Goal: Check status: Check status

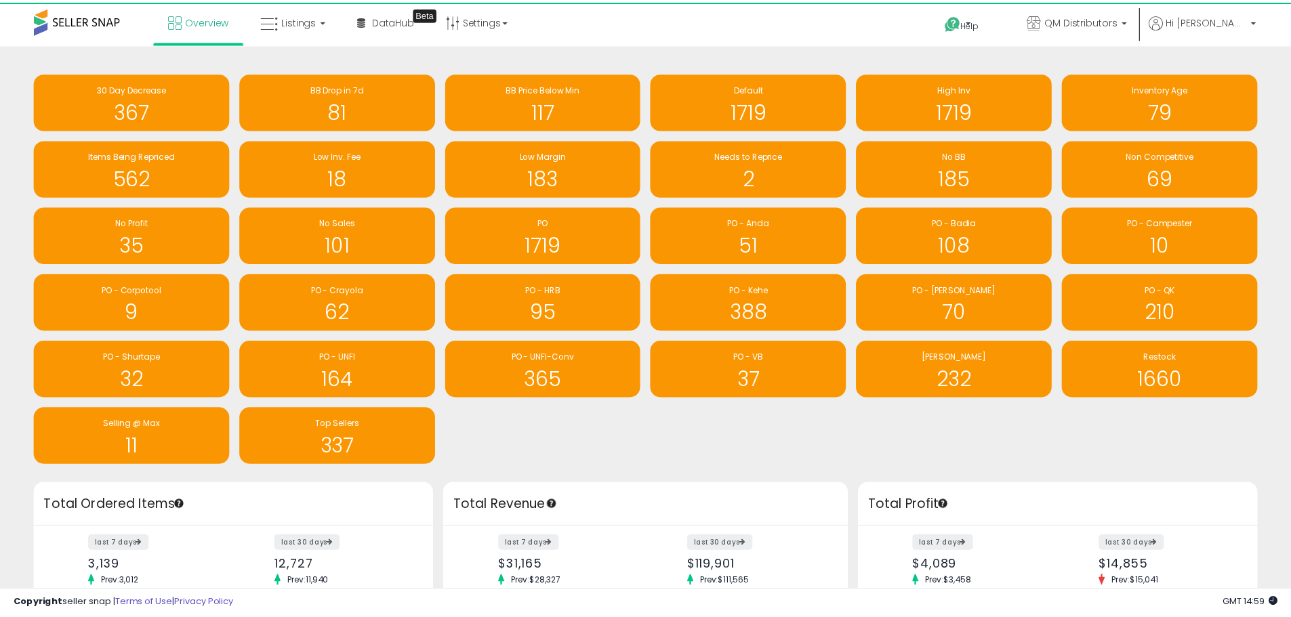
scroll to position [677483, 677061]
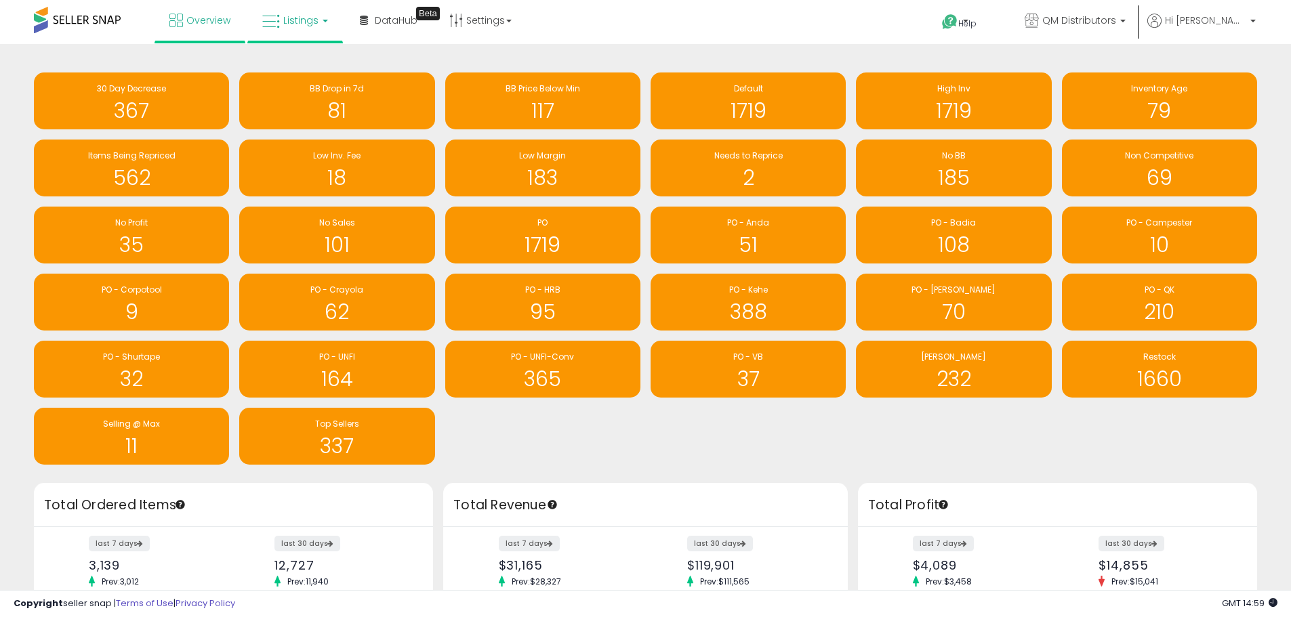
click at [299, 18] on span "Listings" at bounding box center [300, 21] width 35 height 14
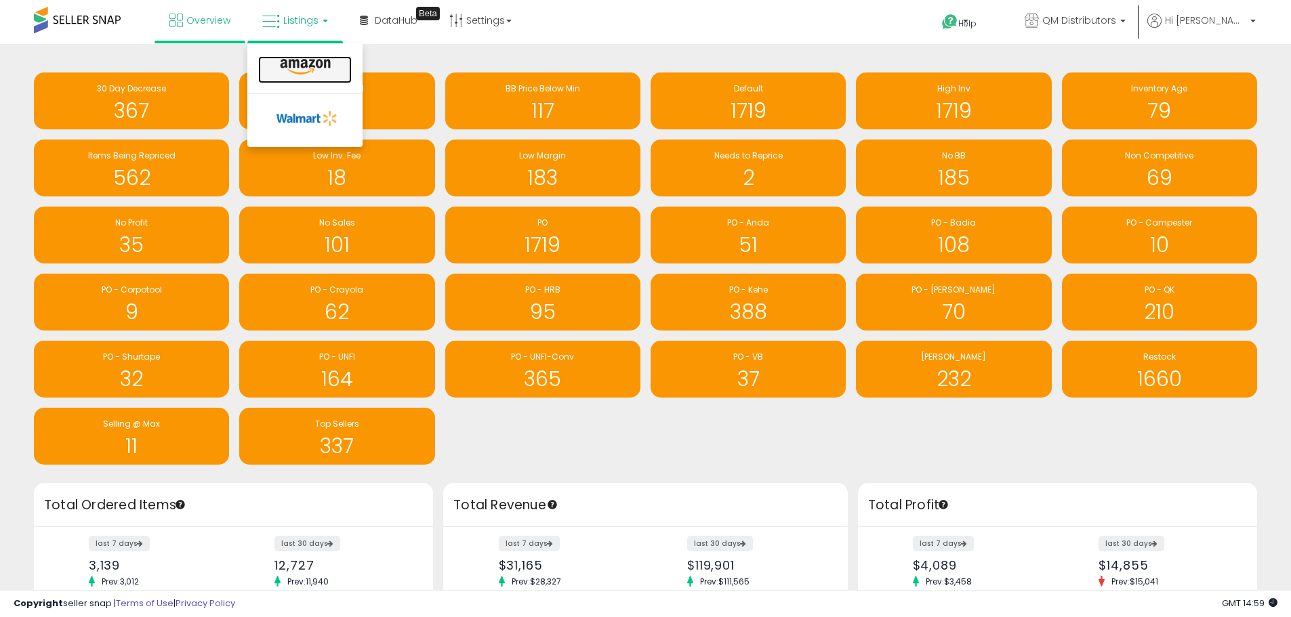
click at [320, 67] on icon at bounding box center [305, 67] width 59 height 18
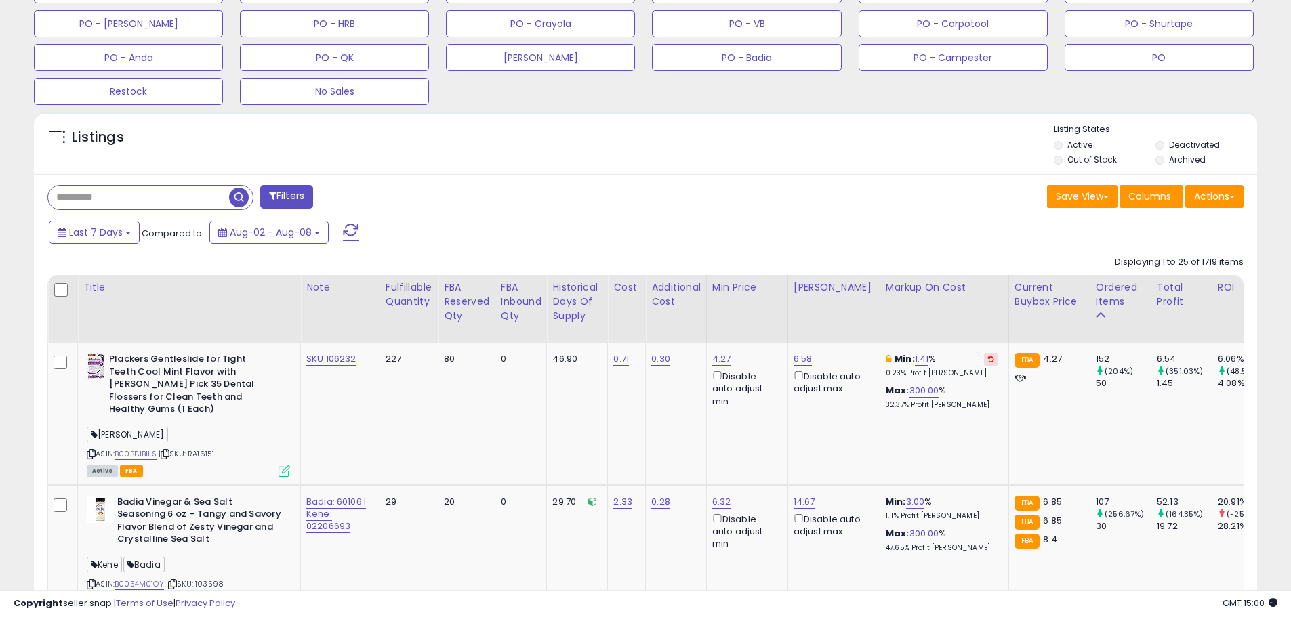
scroll to position [542, 0]
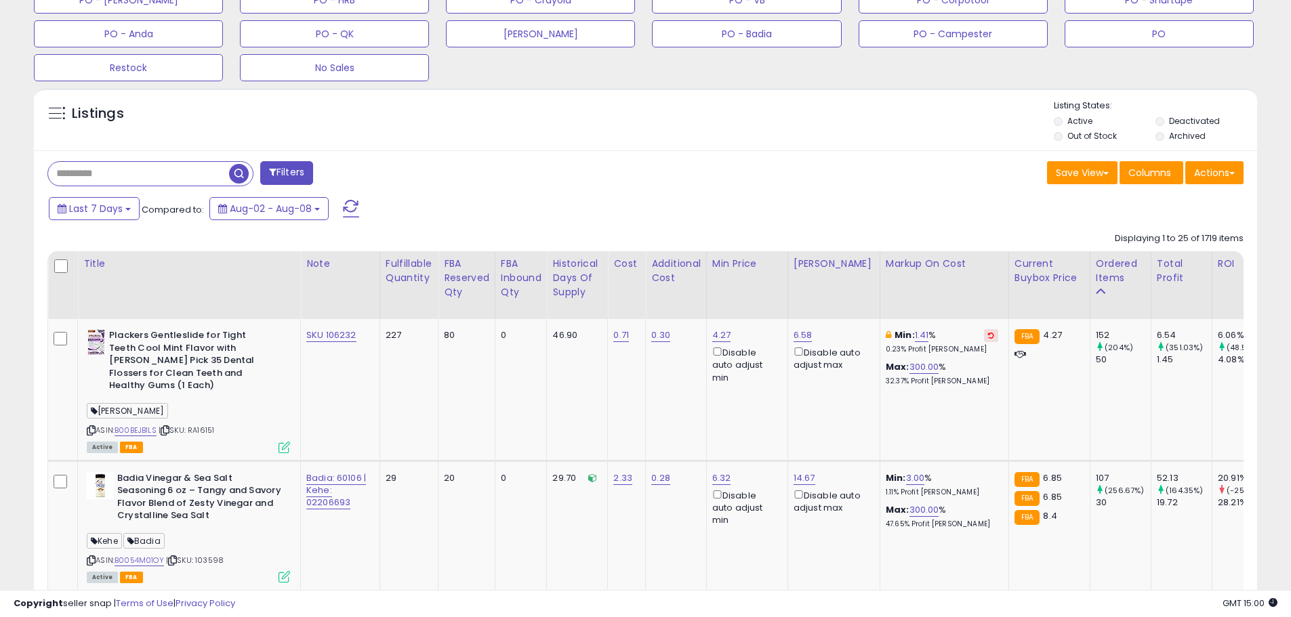
click at [121, 176] on input "text" at bounding box center [138, 174] width 181 height 24
paste input "**********"
type input "**********"
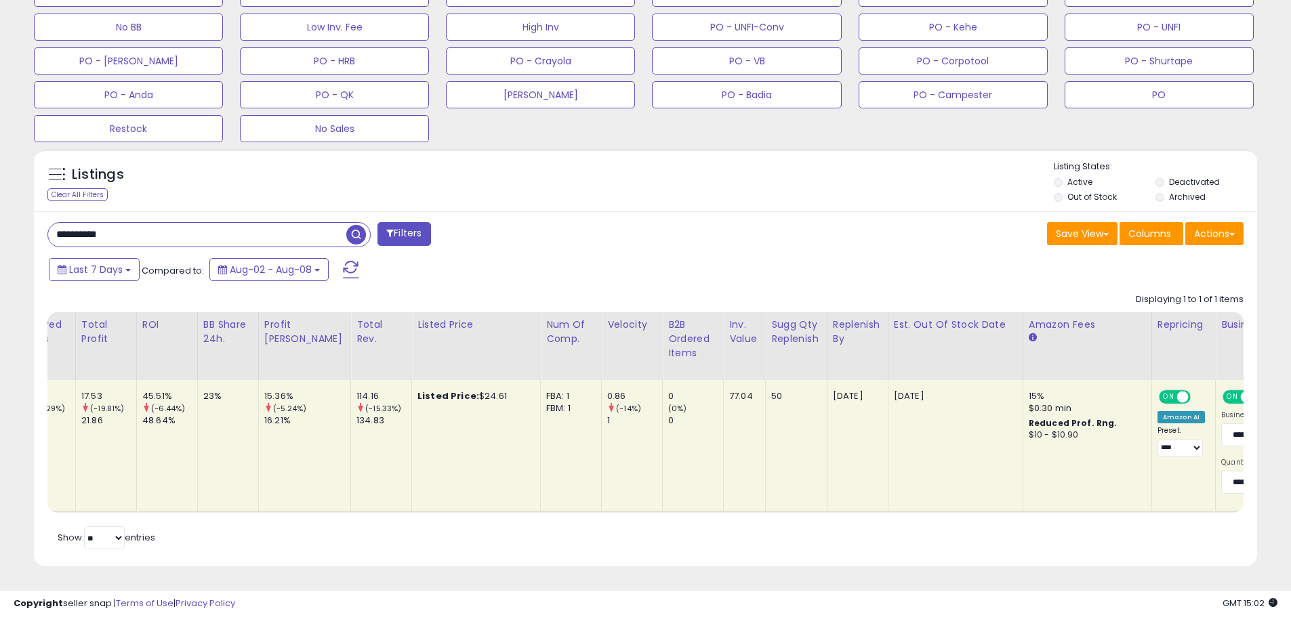
scroll to position [0, 1046]
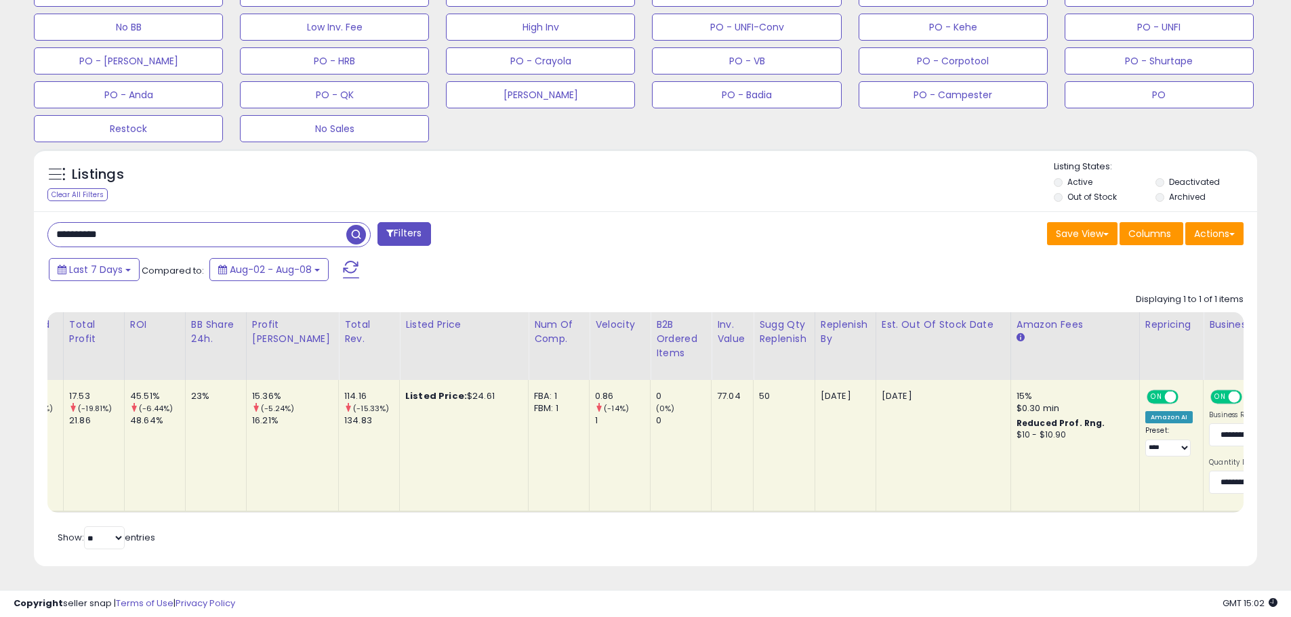
drag, startPoint x: 796, startPoint y: 514, endPoint x: 898, endPoint y: 530, distance: 103.0
click at [903, 529] on div "Retrieving listings data.. Displaying 1 to 1 of 1 items Title Note" at bounding box center [645, 420] width 1196 height 267
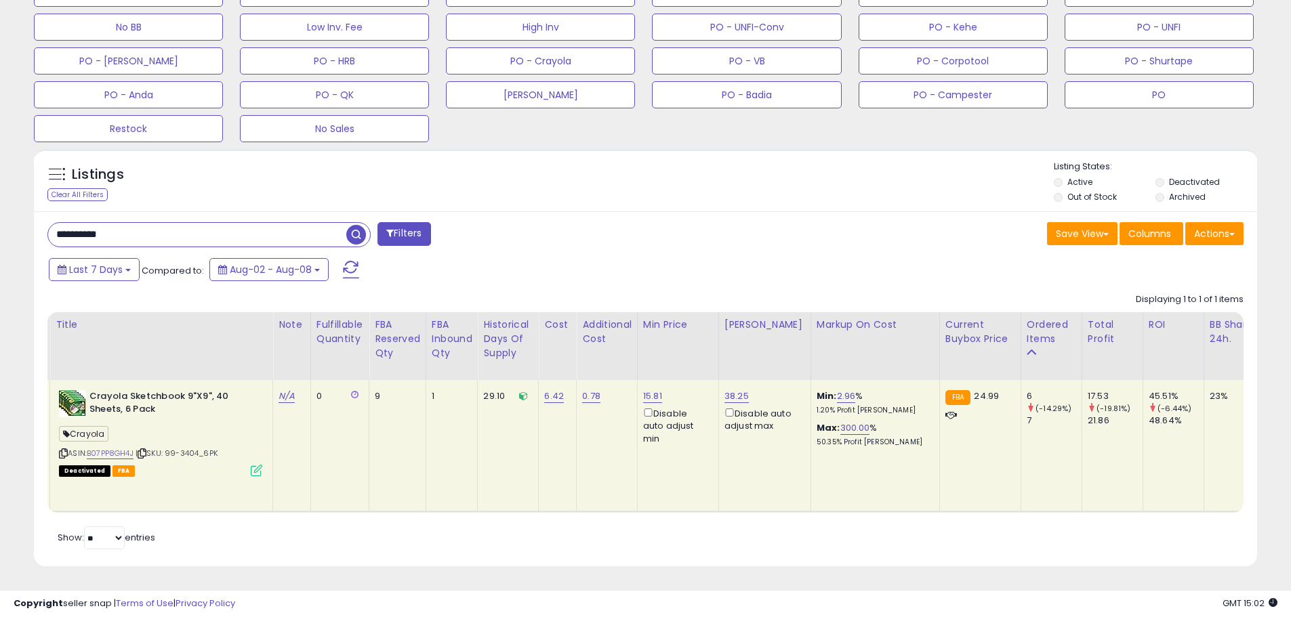
scroll to position [0, 0]
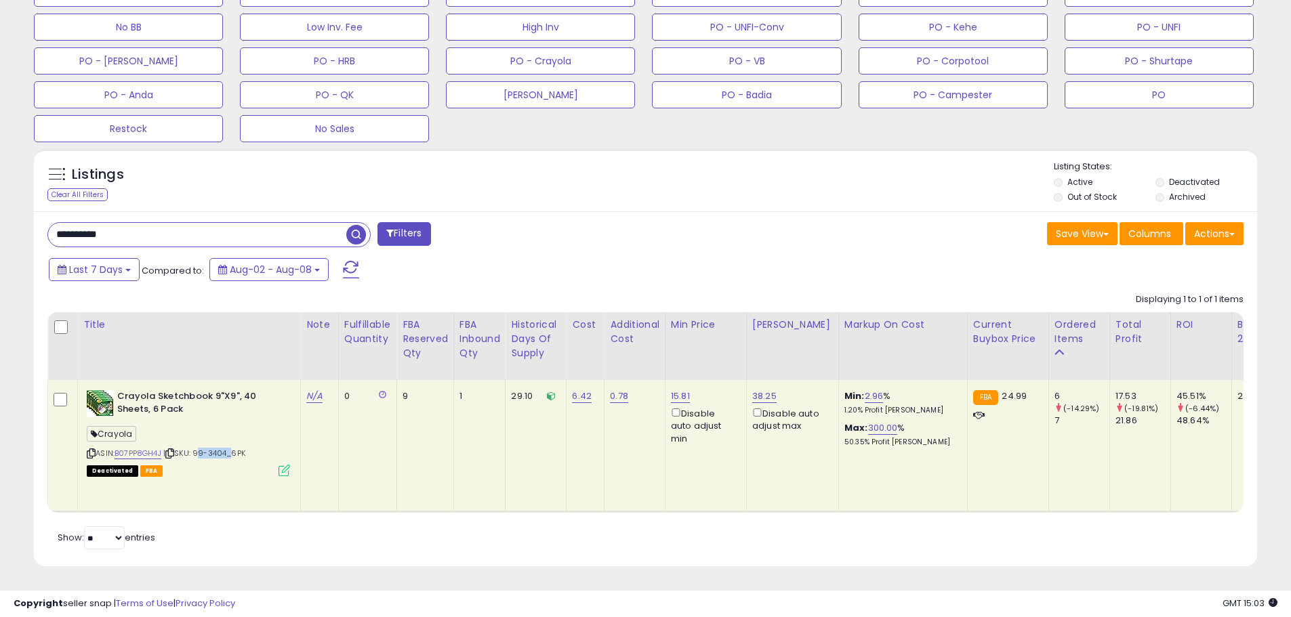
drag, startPoint x: 232, startPoint y: 446, endPoint x: 199, endPoint y: 442, distance: 32.8
click at [199, 448] on span "| SKU: 99-3404_6PK" at bounding box center [204, 453] width 82 height 11
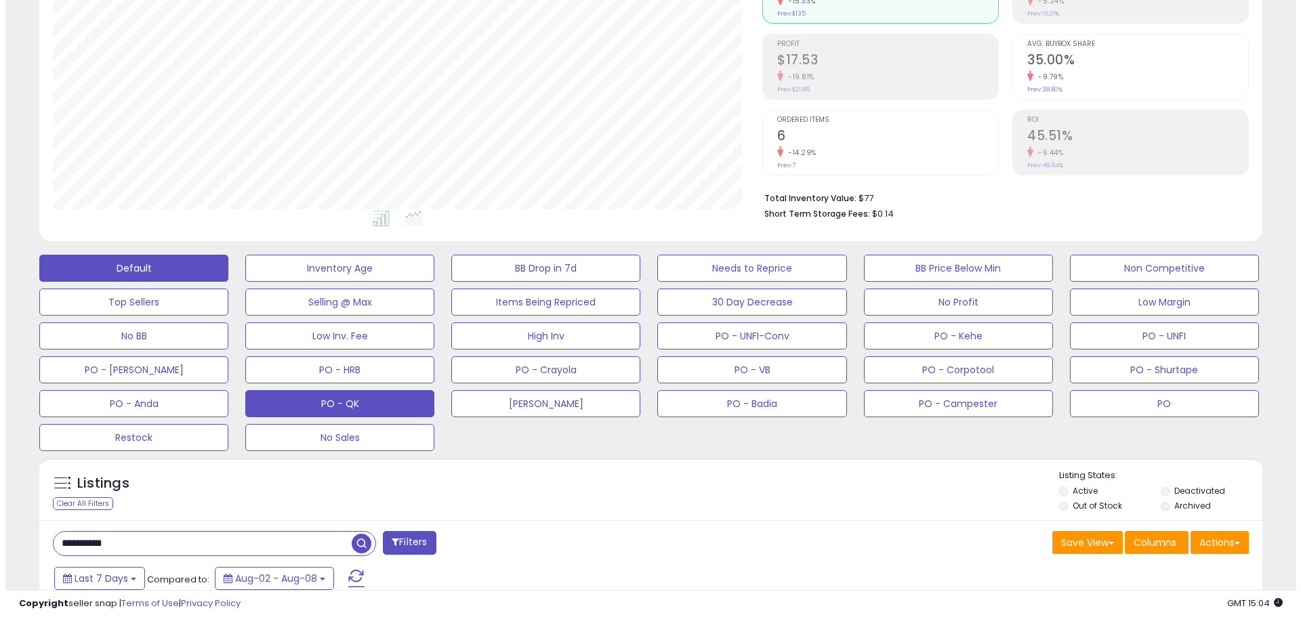
scroll to position [288, 0]
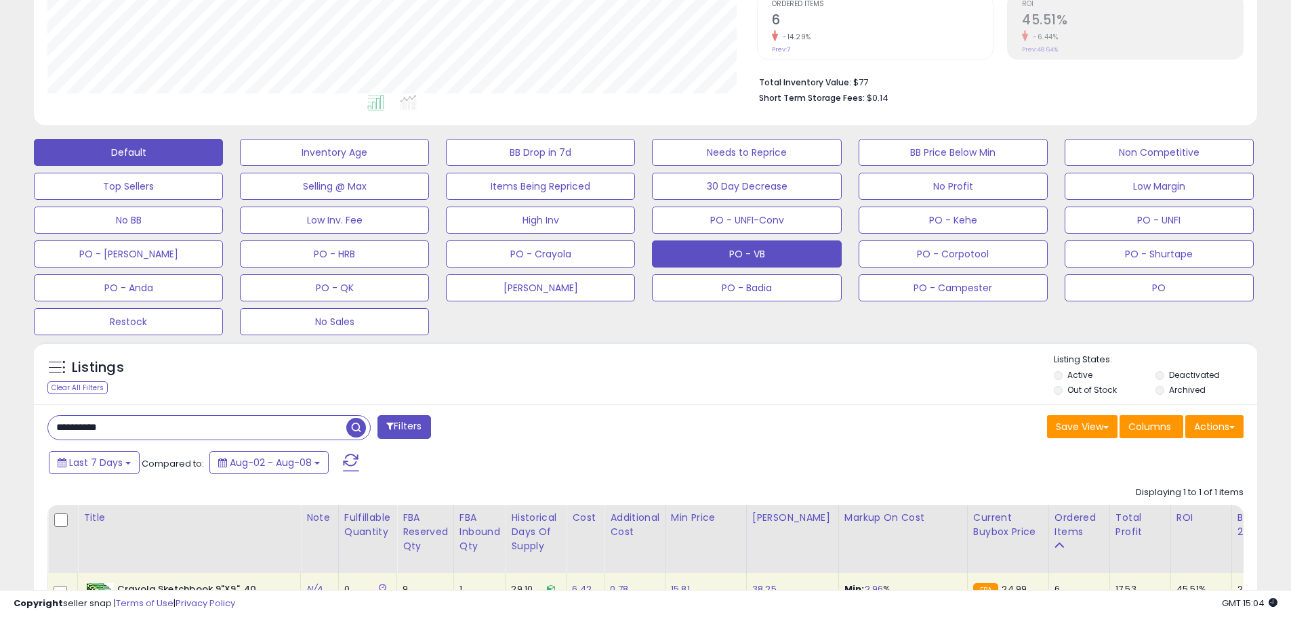
click at [429, 166] on button "PO - VB" at bounding box center [334, 152] width 189 height 27
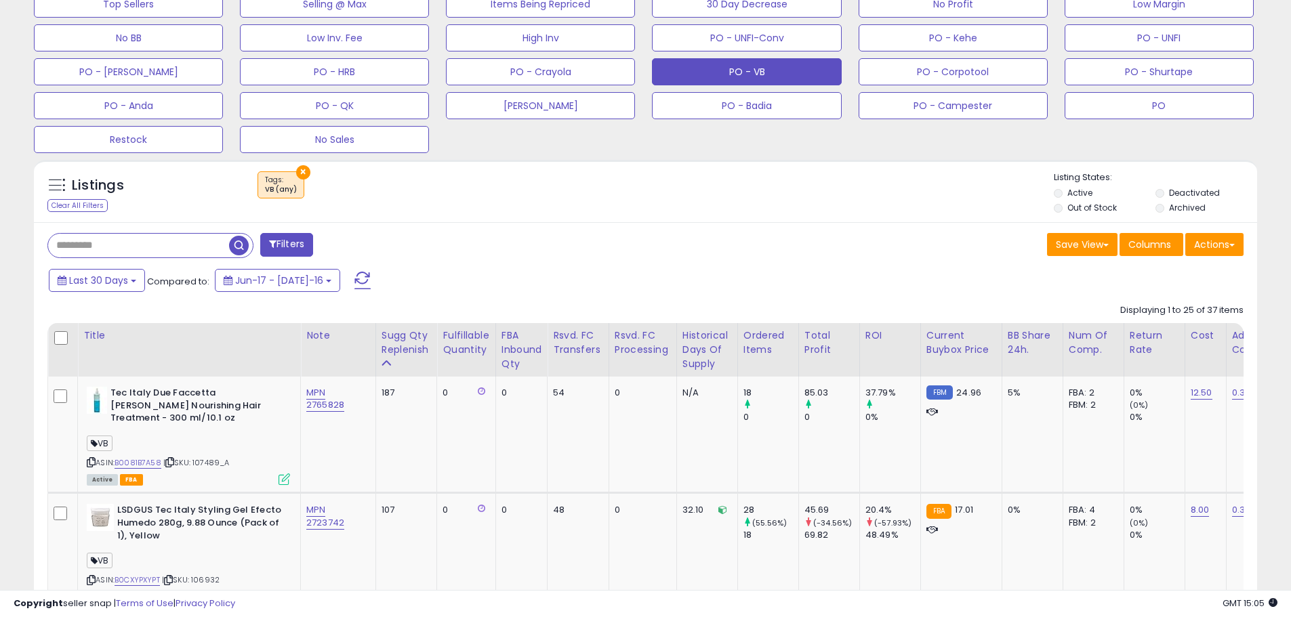
scroll to position [474, 0]
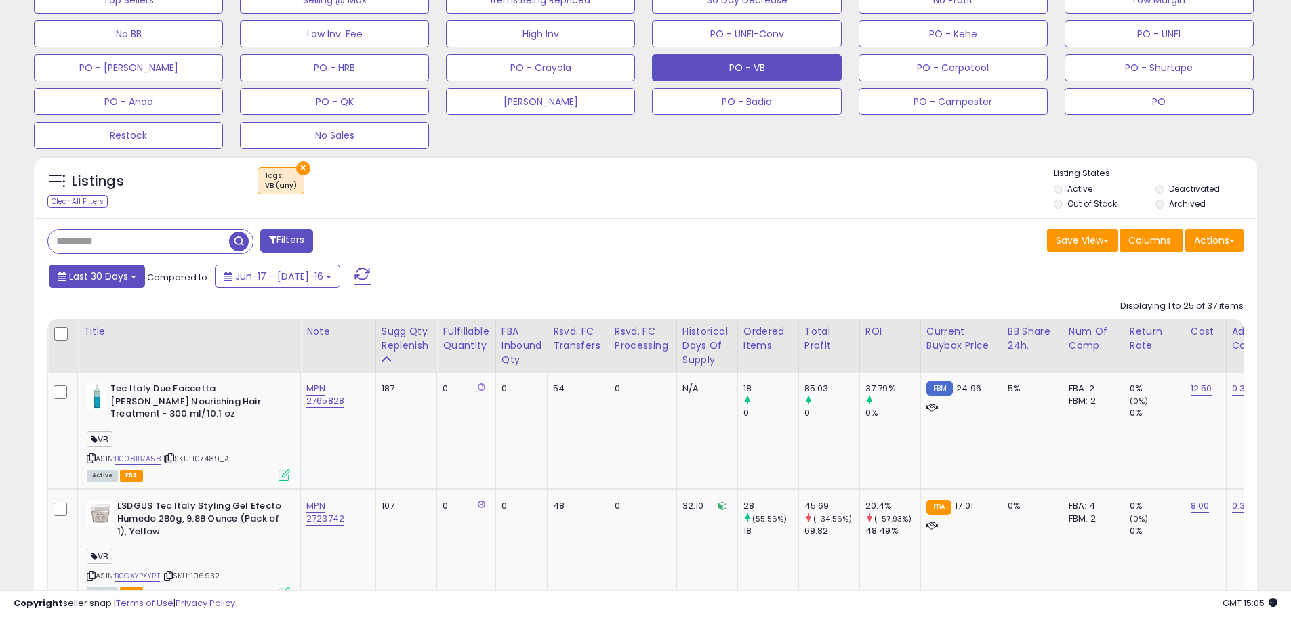
click at [138, 275] on button "Last 30 Days" at bounding box center [97, 276] width 96 height 23
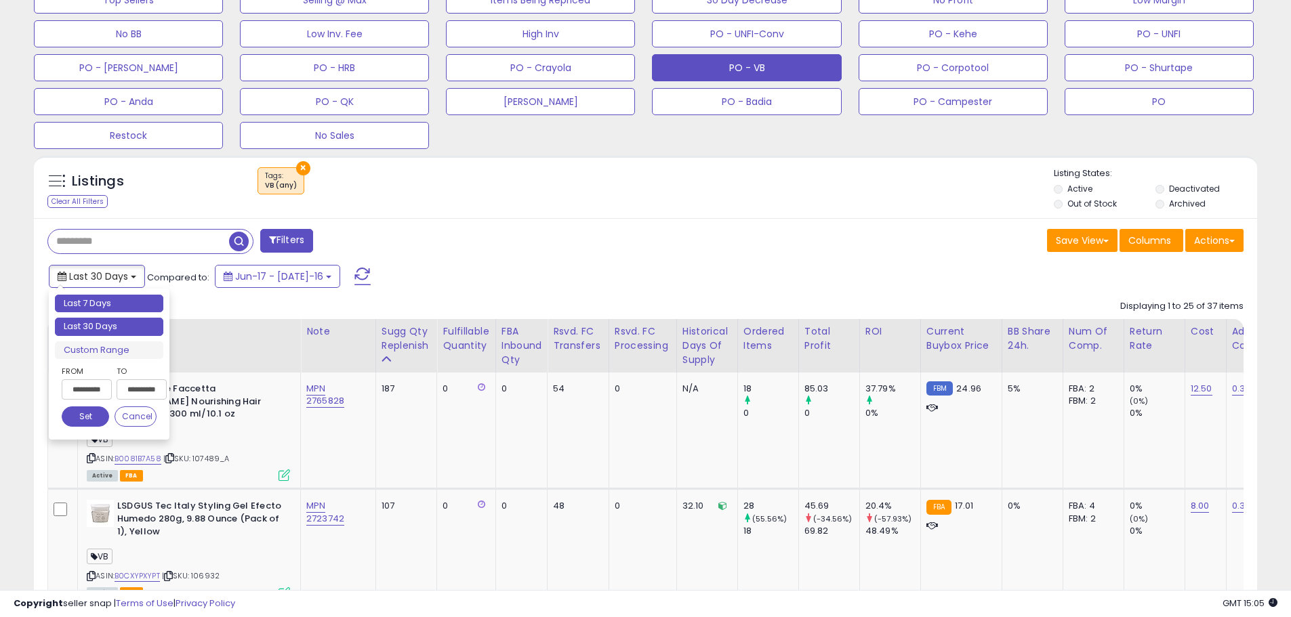
type input "**********"
click at [110, 308] on li "Last 7 Days" at bounding box center [109, 304] width 108 height 18
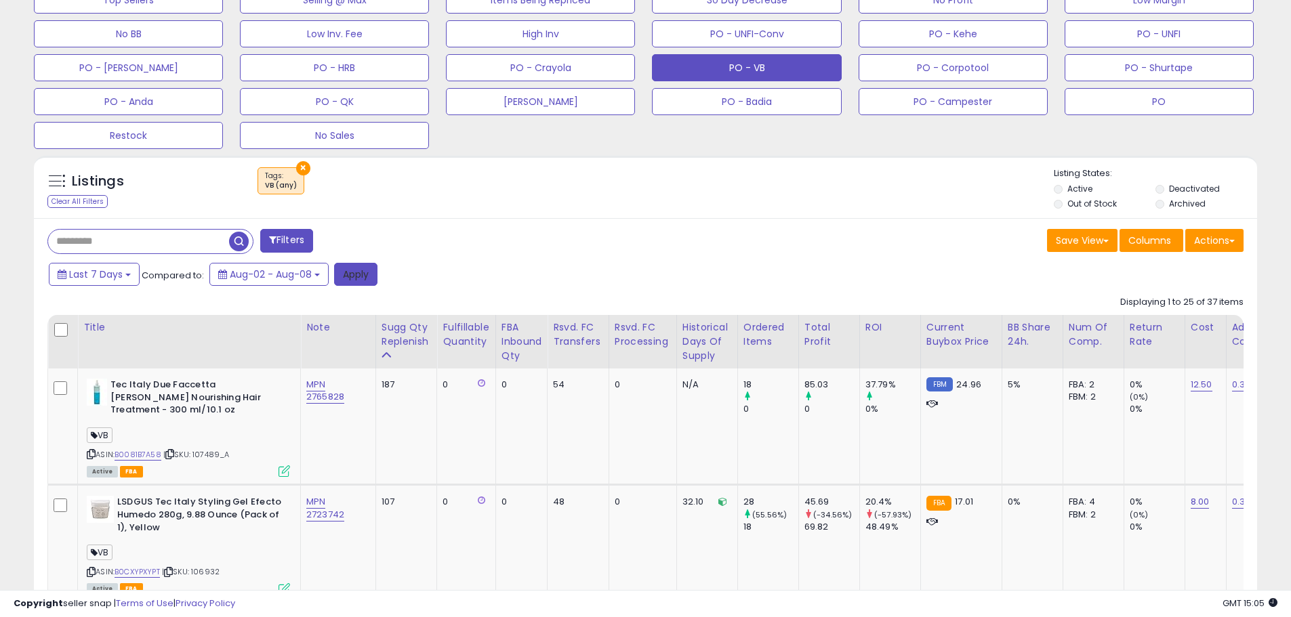
click at [367, 283] on button "Apply" at bounding box center [355, 274] width 43 height 23
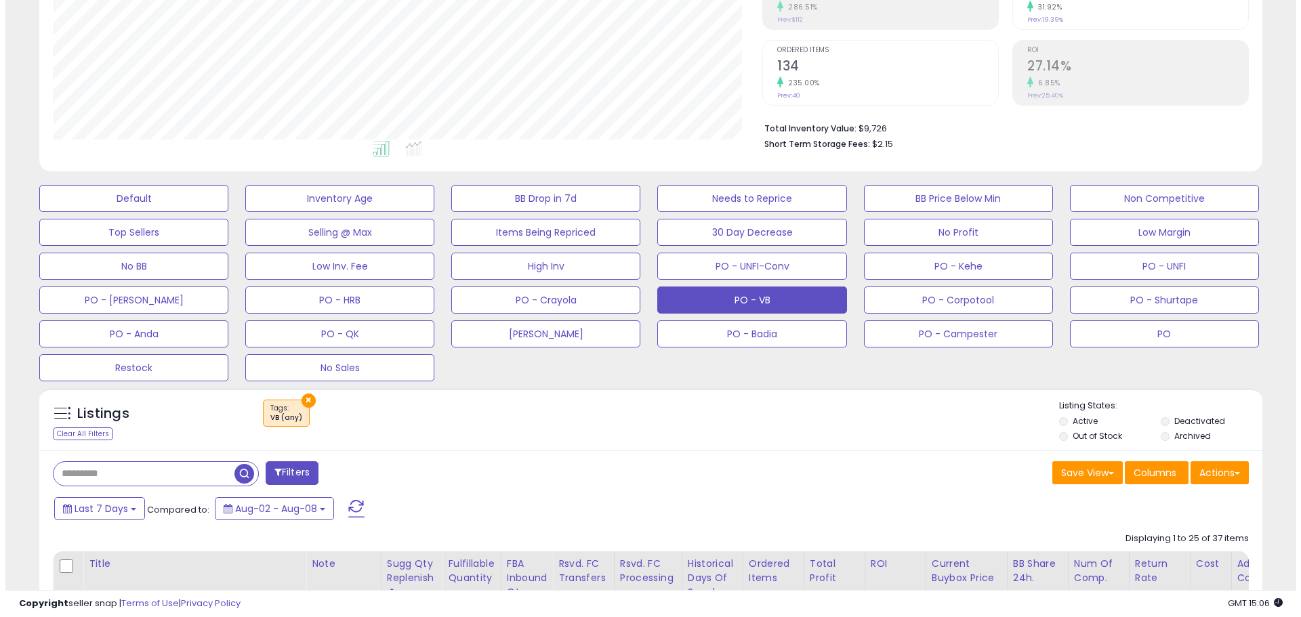
scroll to position [271, 0]
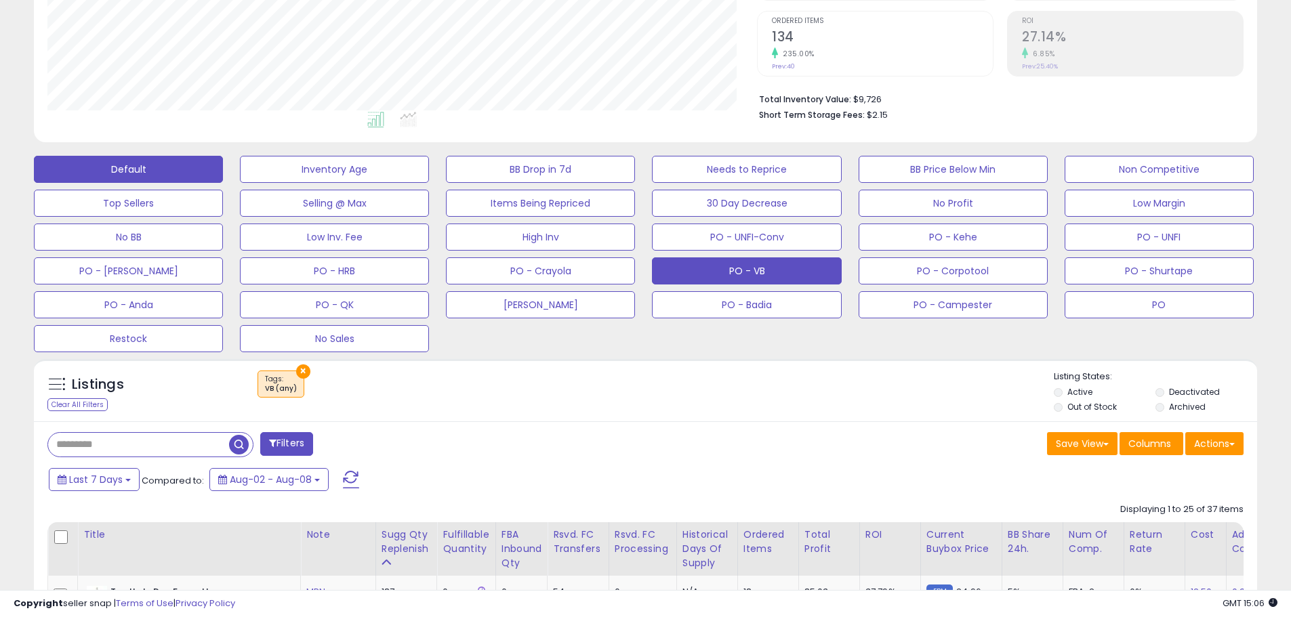
click at [142, 165] on button "Default" at bounding box center [128, 169] width 189 height 27
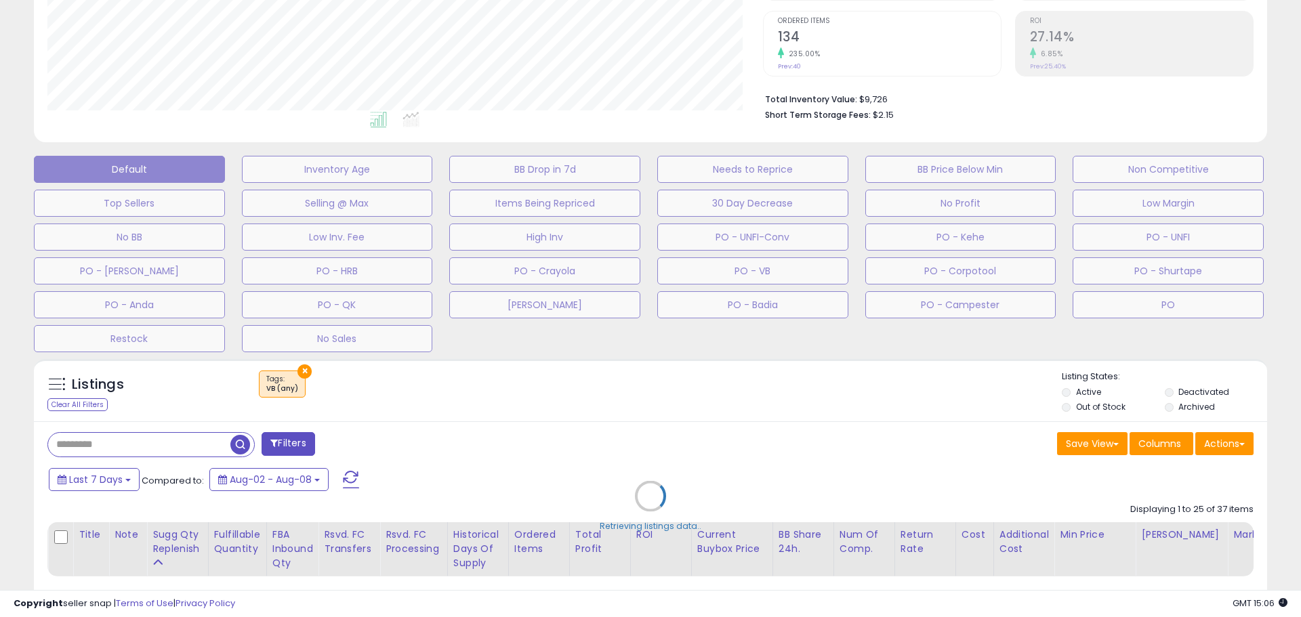
scroll to position [278, 716]
